Goal: Browse casually: Explore the website without a specific task or goal

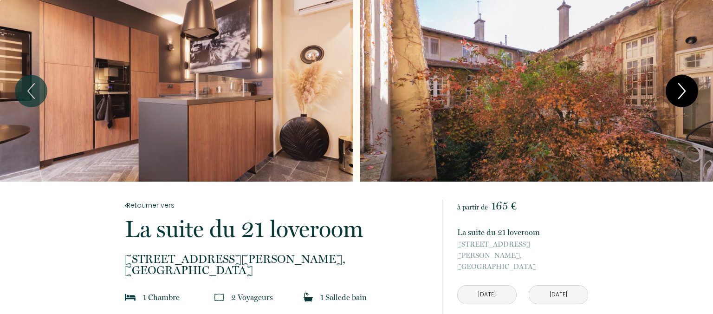
click at [683, 92] on icon "Next" at bounding box center [681, 91] width 19 height 28
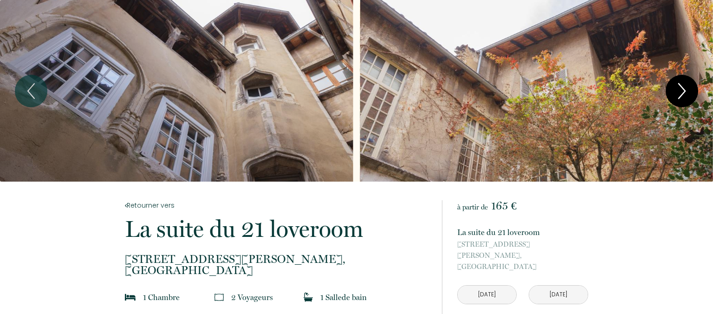
click at [680, 96] on icon "Next" at bounding box center [681, 91] width 19 height 28
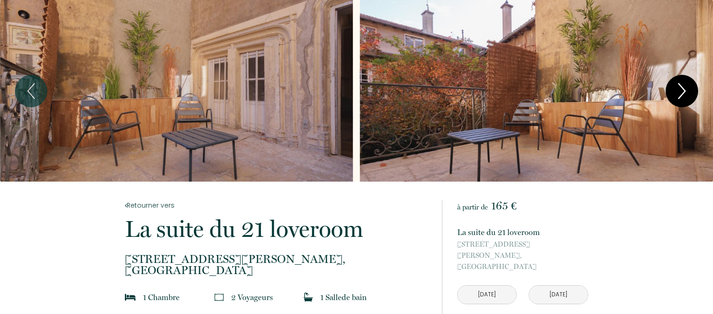
click at [678, 97] on icon "Next" at bounding box center [681, 91] width 19 height 28
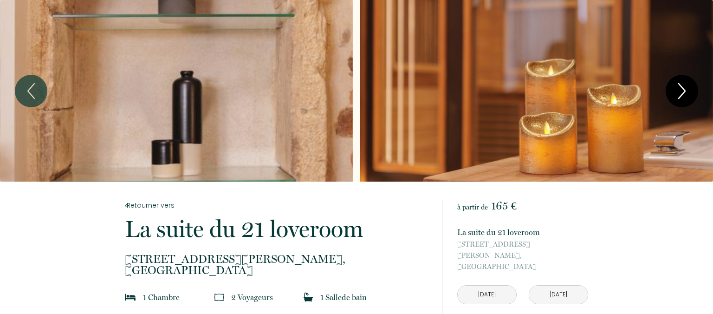
click at [678, 97] on icon "Next" at bounding box center [681, 91] width 19 height 28
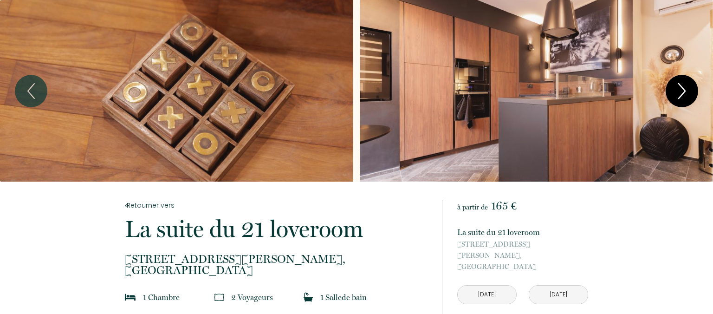
click at [678, 97] on icon "Next" at bounding box center [681, 91] width 19 height 28
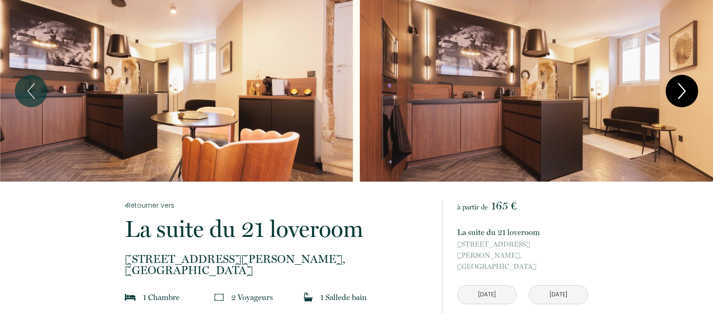
click at [678, 97] on icon "Next" at bounding box center [681, 91] width 19 height 28
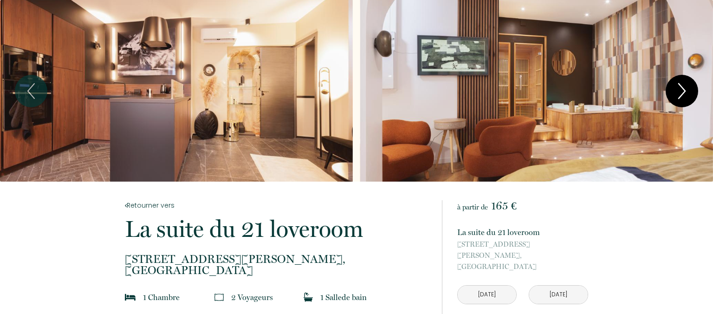
click at [678, 97] on icon "Next" at bounding box center [681, 91] width 19 height 28
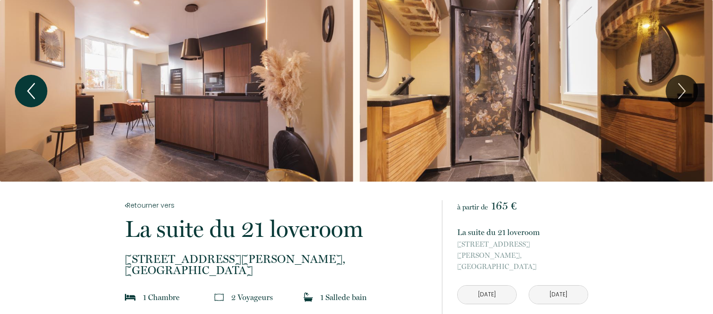
click at [26, 86] on icon "Previous" at bounding box center [30, 91] width 19 height 28
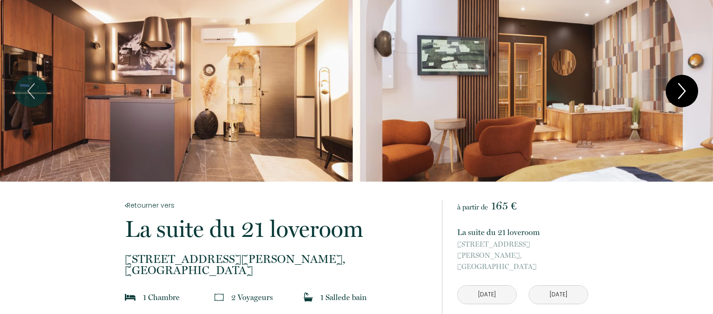
click at [685, 91] on icon "Next" at bounding box center [682, 91] width 6 height 15
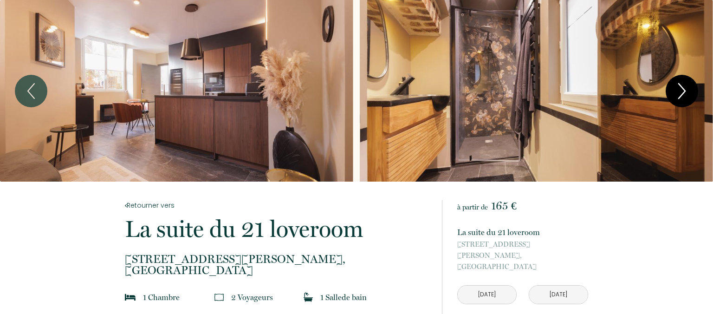
click at [685, 91] on icon "Next" at bounding box center [682, 91] width 6 height 15
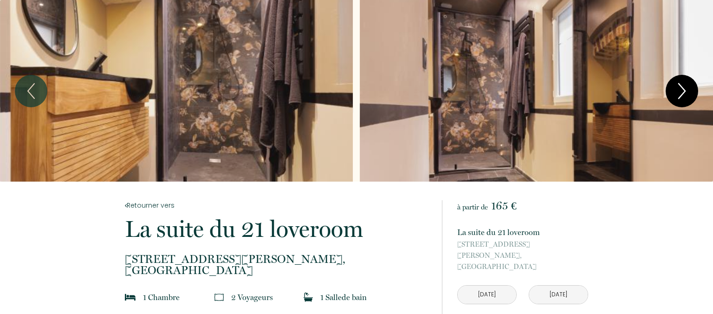
click at [685, 91] on icon "Next" at bounding box center [682, 91] width 6 height 15
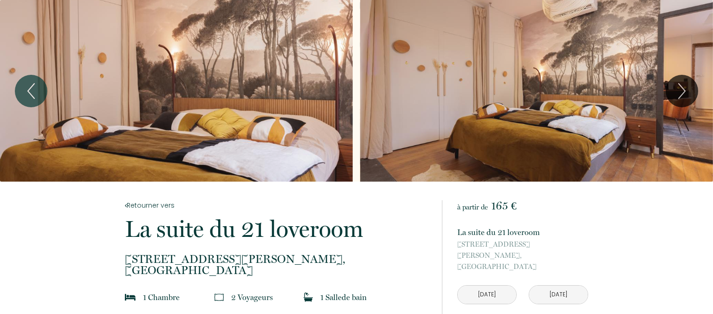
click at [261, 98] on div "Slideshow" at bounding box center [176, 90] width 353 height 181
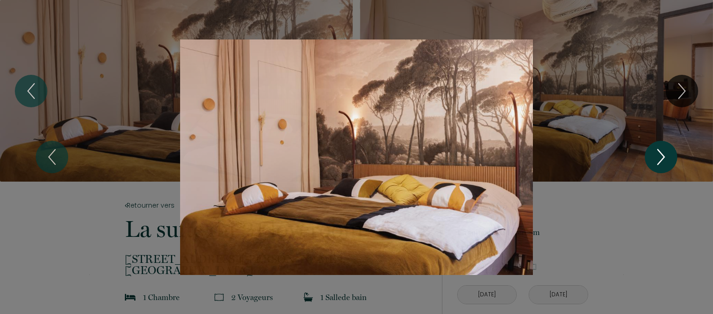
click at [655, 159] on icon "Next" at bounding box center [660, 157] width 19 height 28
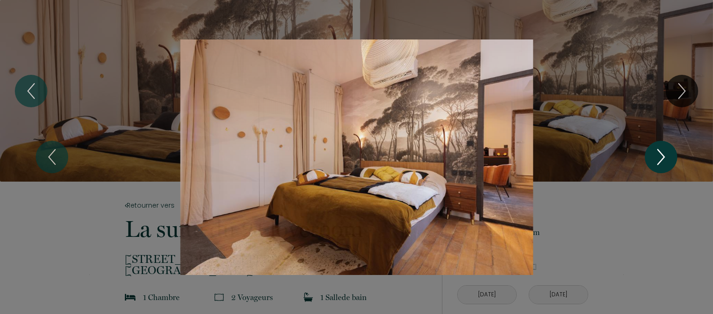
click at [655, 159] on icon "Next" at bounding box center [660, 157] width 19 height 28
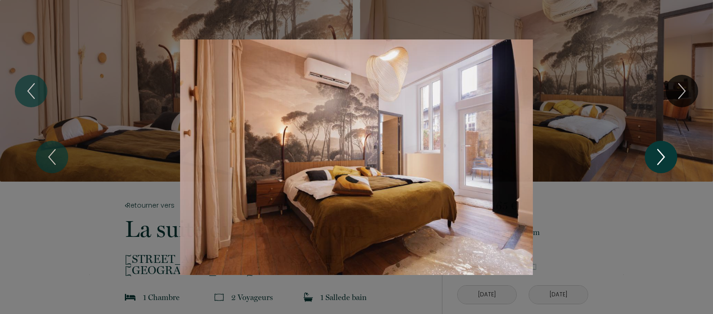
click at [655, 159] on icon "Next" at bounding box center [660, 157] width 19 height 28
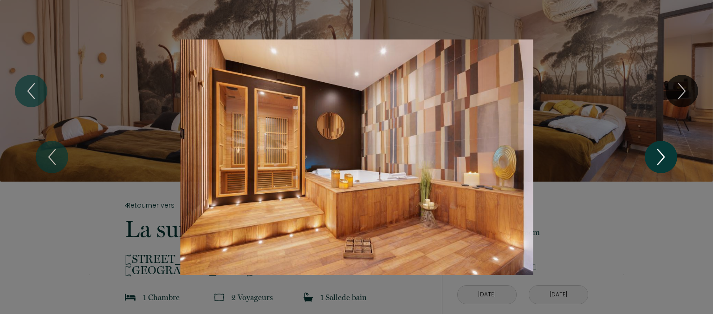
click at [654, 161] on icon "Next" at bounding box center [660, 157] width 19 height 28
click at [653, 162] on icon "Next" at bounding box center [660, 157] width 19 height 28
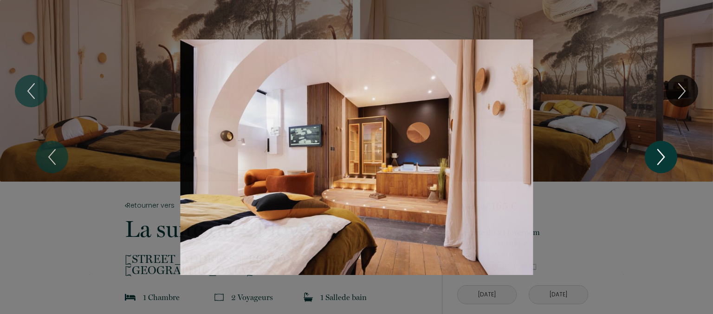
click at [653, 162] on icon "Next" at bounding box center [660, 157] width 19 height 28
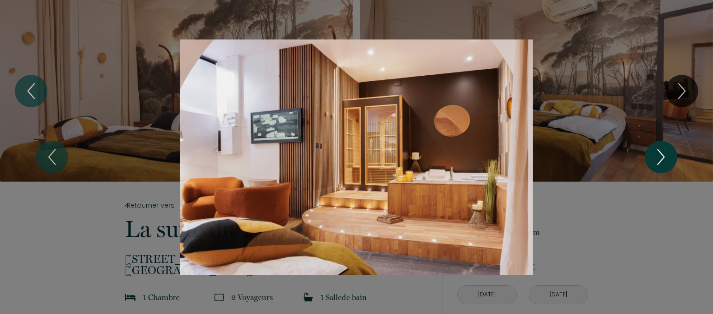
click at [648, 168] on button "Next" at bounding box center [661, 157] width 32 height 32
